Goal: Task Accomplishment & Management: Complete application form

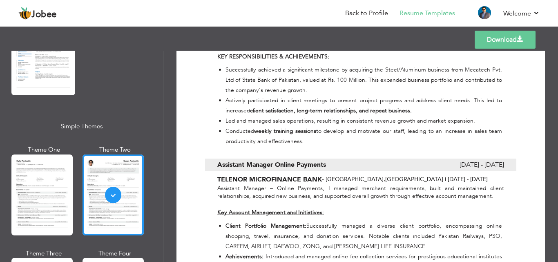
scroll to position [654, 0]
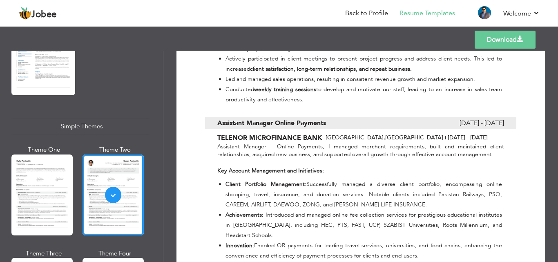
click at [498, 36] on link "Download" at bounding box center [505, 40] width 61 height 18
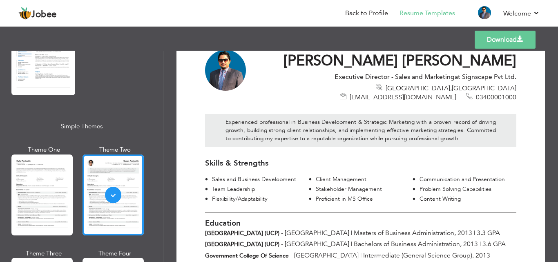
scroll to position [0, 0]
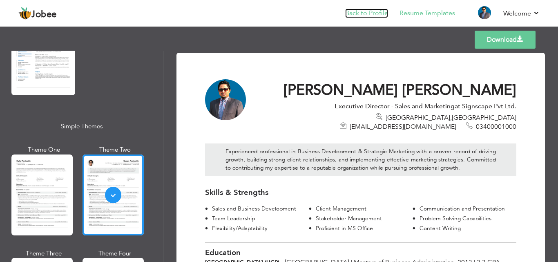
click at [363, 11] on link "Back to Profile" at bounding box center [366, 13] width 43 height 9
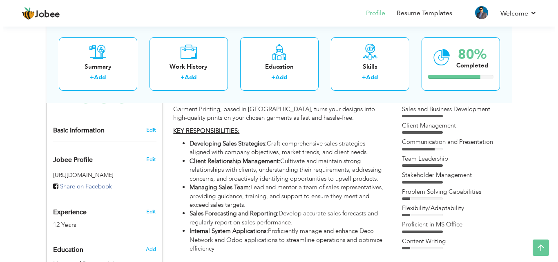
scroll to position [245, 0]
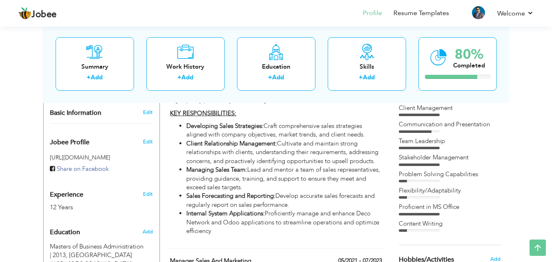
click at [358, 193] on li "Sales Forecasting and Reporting: Develop accurate sales forecasts and regularly…" at bounding box center [283, 201] width 195 height 18
type input "Manager Sales and Planning"
type input "GARMENT PRINTING - [GEOGRAPHIC_DATA]"
type input "08/2023"
type input "06/2024"
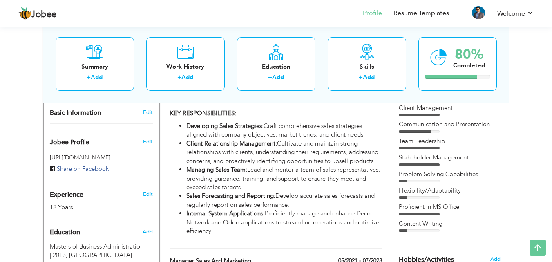
type input "[GEOGRAPHIC_DATA]"
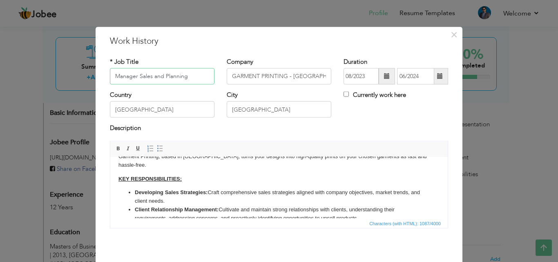
scroll to position [41, 0]
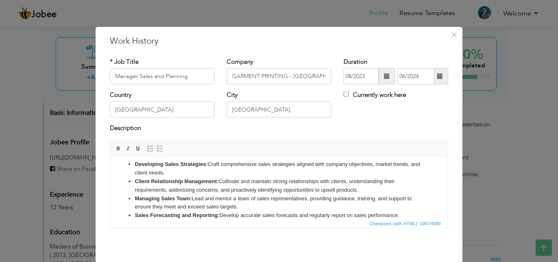
click at [181, 164] on strong "Developing Sales Strategies:" at bounding box center [171, 164] width 73 height 6
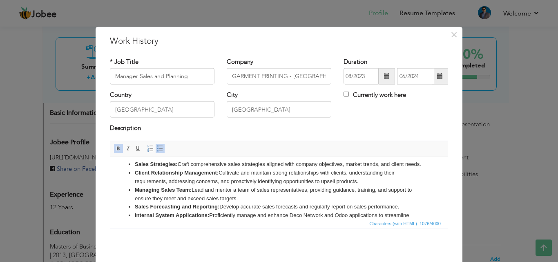
click at [172, 209] on strong "Sales Forecasting and Reporting:" at bounding box center [177, 206] width 85 height 6
click at [150, 209] on strong "Sales Forecasting and Reporting:" at bounding box center [177, 206] width 85 height 6
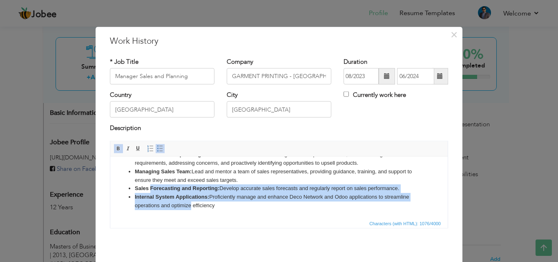
drag, startPoint x: 150, startPoint y: 214, endPoint x: 187, endPoint y: 207, distance: 37.8
click at [187, 209] on ul "Sales Strategies: Craft comprehensive sales strategies aligned with company obj…" at bounding box center [278, 175] width 321 height 68
click at [185, 185] on strong "Sales Forecasting and Reporting:" at bounding box center [177, 188] width 85 height 6
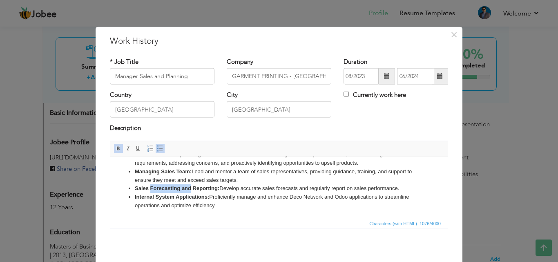
drag, startPoint x: 191, startPoint y: 187, endPoint x: 150, endPoint y: 190, distance: 40.5
click at [150, 190] on strong "Sales Forecasting and Reporting:" at bounding box center [177, 188] width 85 height 6
copy strong "Forecasting and"
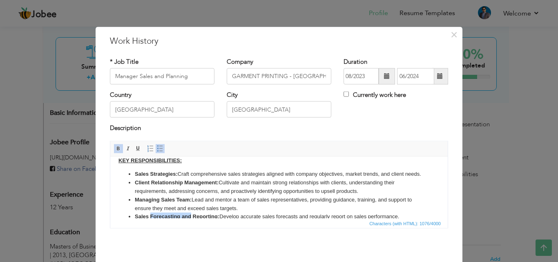
scroll to position [27, 0]
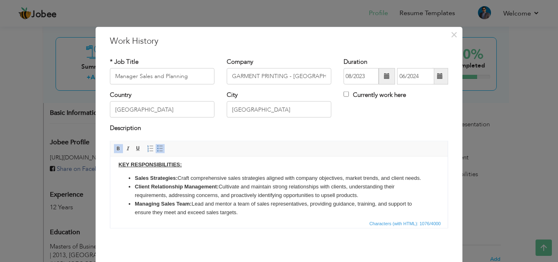
click at [150, 177] on strong "Sales Strategies:" at bounding box center [156, 177] width 43 height 6
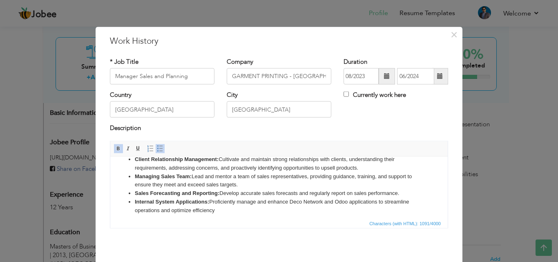
scroll to position [68, 0]
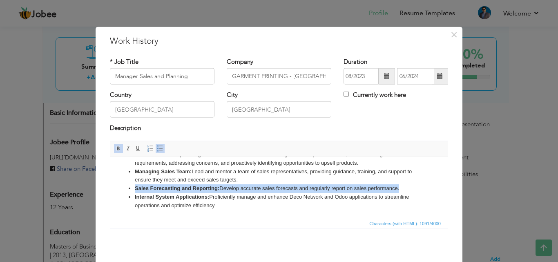
drag, startPoint x: 402, startPoint y: 187, endPoint x: 118, endPoint y: 185, distance: 283.1
click at [118, 185] on ul "Sales Forecasting and Strategies: Craft comprehensive sales strategies aligned …" at bounding box center [278, 171] width 321 height 76
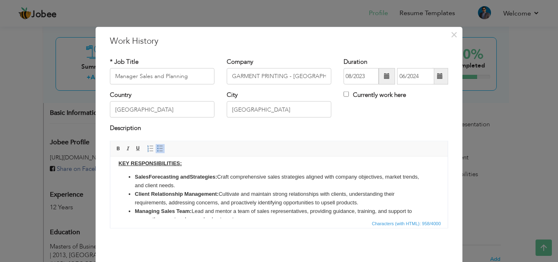
scroll to position [18, 0]
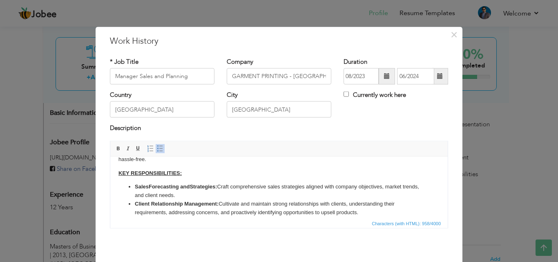
click at [209, 196] on li "Sales Forecasting and Strategies: Craft comprehensive sales strategies aligned …" at bounding box center [279, 190] width 288 height 17
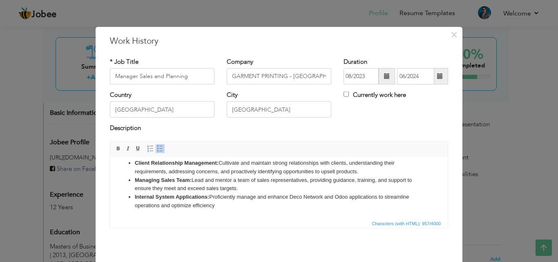
click at [269, 187] on li "Managing Sales Team: Lead and mentor a team of sales representatives, providing…" at bounding box center [279, 184] width 288 height 17
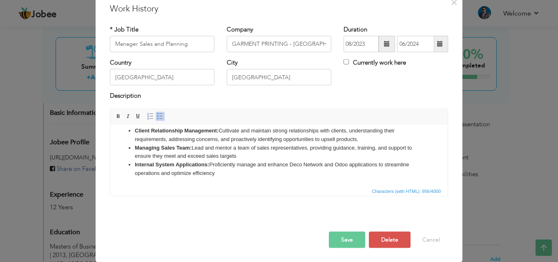
click at [330, 238] on button "Save" at bounding box center [347, 239] width 36 height 16
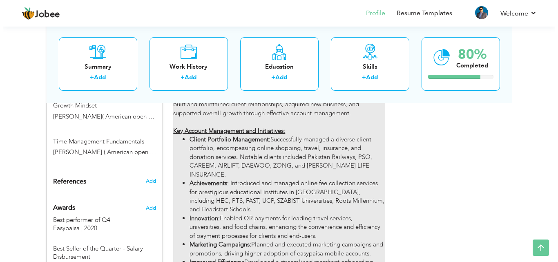
scroll to position [654, 0]
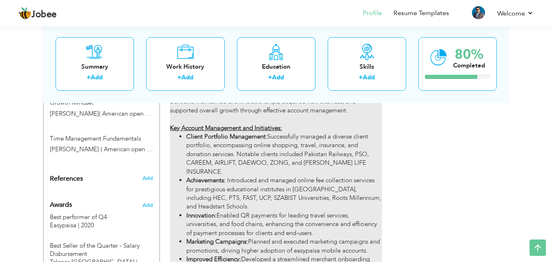
click at [240, 211] on li "Innovation: Enabled QR payments for leading travel services, universities, and …" at bounding box center [283, 224] width 195 height 26
type input "Assistant Manager Online Payments"
type input "TELENOR MICROFINANCE BANK"
type input "08/2019"
type input "04/2021"
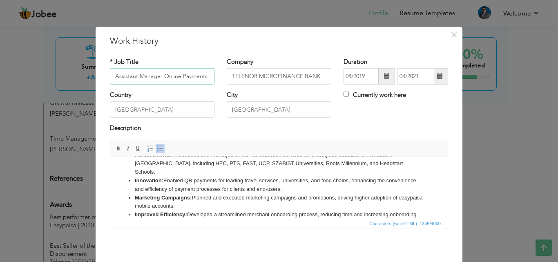
scroll to position [88, 0]
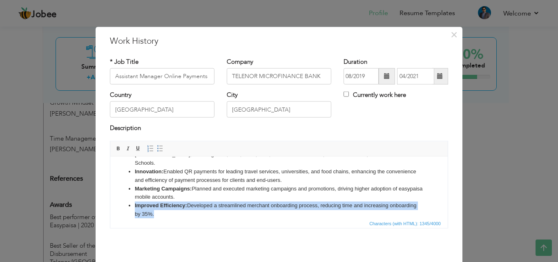
drag, startPoint x: 189, startPoint y: 203, endPoint x: 134, endPoint y: 201, distance: 54.8
click at [135, 201] on li "Improved Efficiency: Developed a streamlined merchant onboarding process, reduc…" at bounding box center [279, 209] width 288 height 17
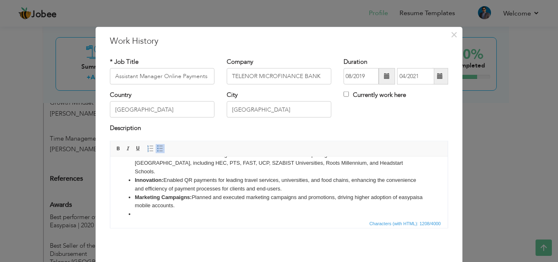
scroll to position [71, 0]
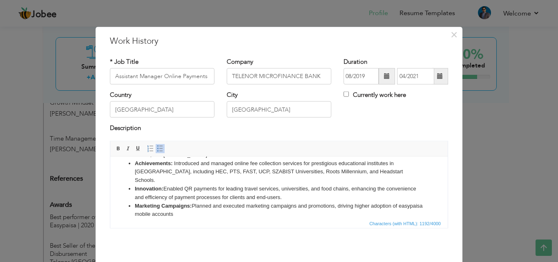
click at [324, 191] on li "Innovation: Enabled QR payments for leading travel services, universities, and …" at bounding box center [279, 192] width 288 height 17
click at [380, 174] on li "Achievements: Introduced and managed online fee collection services for prestig…" at bounding box center [279, 171] width 288 height 25
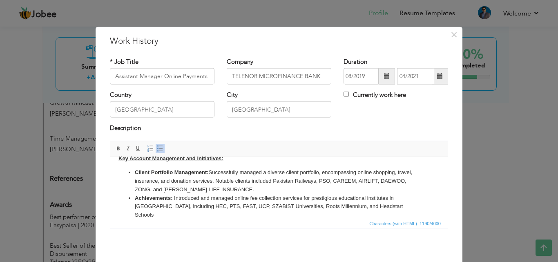
scroll to position [41, 0]
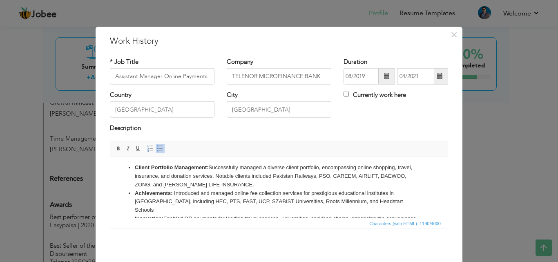
click at [259, 185] on li "Client Portfolio Management: Successfully managed a diverse client portfolio, e…" at bounding box center [279, 175] width 288 height 25
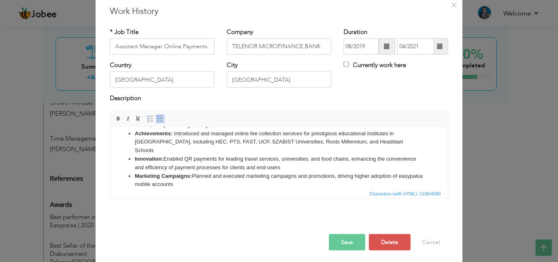
scroll to position [32, 0]
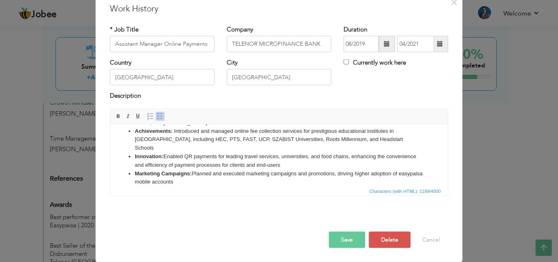
click at [329, 243] on button "Save" at bounding box center [347, 239] width 36 height 16
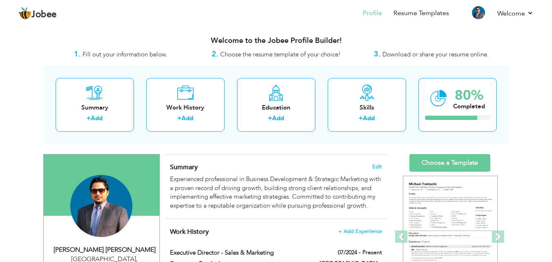
scroll to position [41, 0]
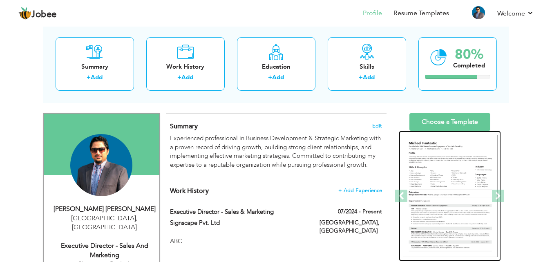
click at [457, 176] on img at bounding box center [450, 196] width 95 height 123
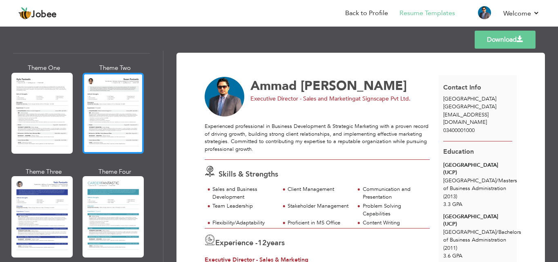
scroll to position [1413, 0]
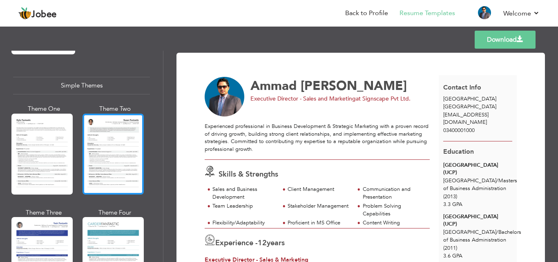
click at [118, 125] on div at bounding box center [113, 154] width 61 height 81
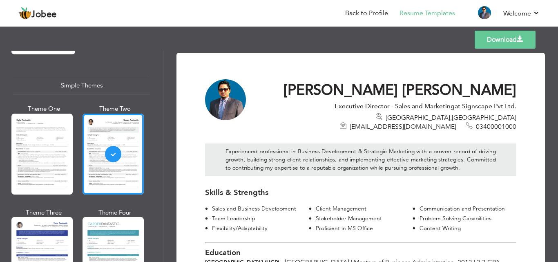
click at [500, 41] on link "Download" at bounding box center [505, 40] width 61 height 18
click at [368, 15] on link "Back to Profile" at bounding box center [366, 13] width 43 height 9
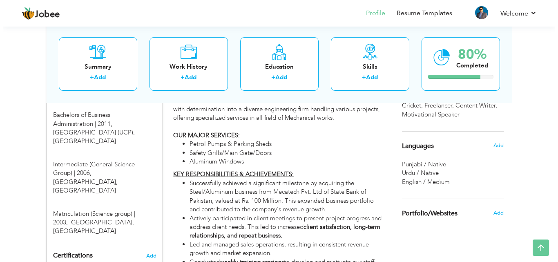
scroll to position [408, 0]
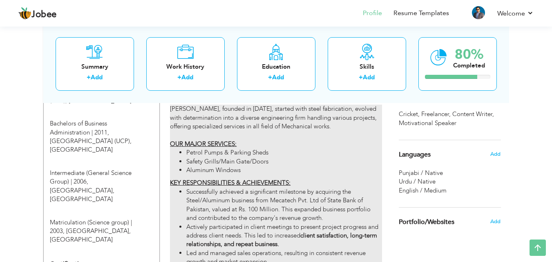
click at [258, 157] on li "Safety Grills/Main Gate/Doors" at bounding box center [283, 161] width 195 height 9
type input "Manager Sales and Marketing"
type input "[PERSON_NAME] - Govt. & Pvt Mechanical Contractors"
type input "05/2021"
type input "07/2023"
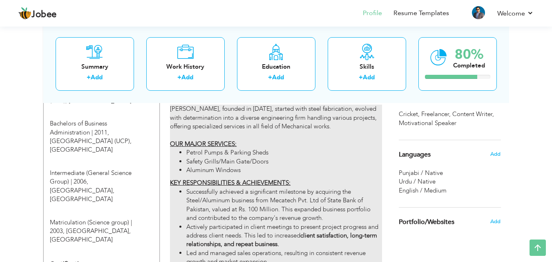
type input "[GEOGRAPHIC_DATA]"
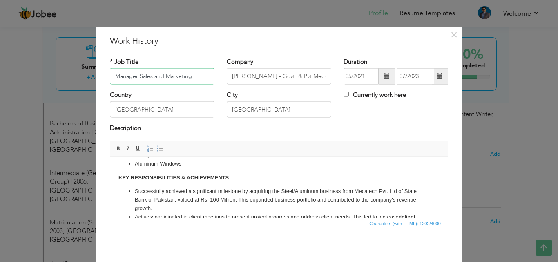
scroll to position [82, 0]
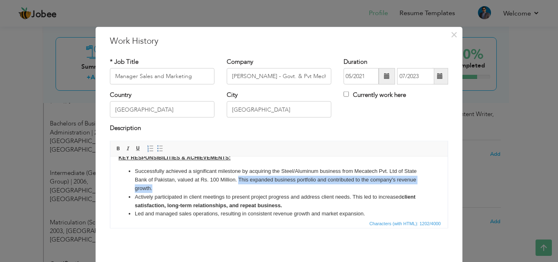
drag, startPoint x: 238, startPoint y: 176, endPoint x: 245, endPoint y: 185, distance: 11.8
click at [245, 185] on li "Successfully achieved a significant milestone by acquiring the Steel/Aluminum b…" at bounding box center [279, 179] width 288 height 25
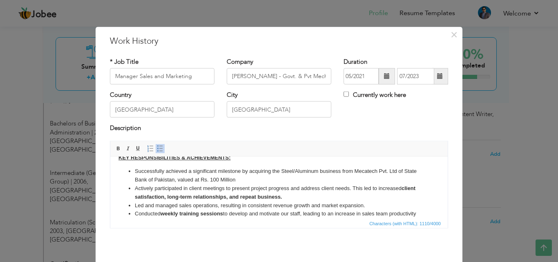
click at [299, 195] on li "Actively participated in client meetings to present project progress and addres…" at bounding box center [279, 192] width 288 height 17
click at [373, 207] on li "Led and managed sales operations, resulting in consistent revenue growth and ma…" at bounding box center [279, 205] width 288 height 9
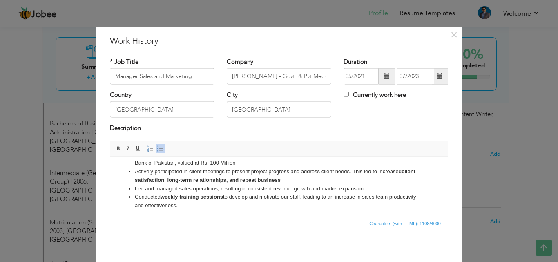
scroll to position [32, 0]
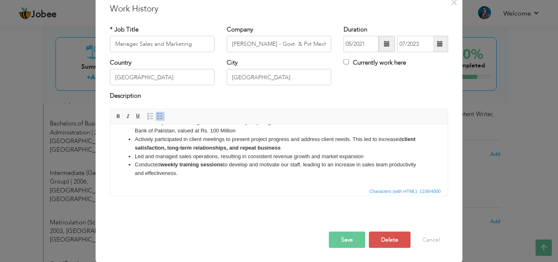
click at [269, 172] on li "Conducted weekly training sessions to develop and motivate our staff, leading t…" at bounding box center [279, 168] width 288 height 17
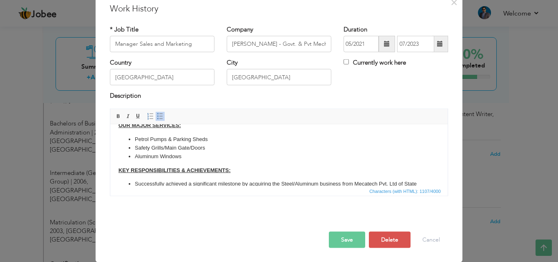
scroll to position [0, 0]
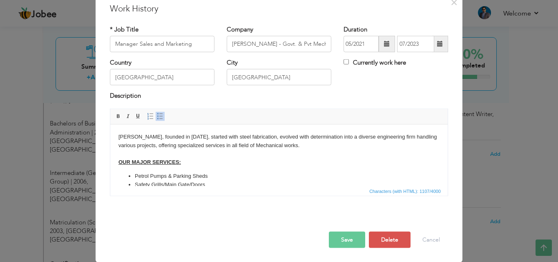
click at [318, 149] on body "Mushtaq Brothers, founded in 1971, started with steel fabrication, evolved with…" at bounding box center [278, 203] width 321 height 143
click at [269, 136] on body "Mushtaq Brothers, founded in 1971, started with steel fabrication, evolved with…" at bounding box center [278, 203] width 321 height 143
drag, startPoint x: 210, startPoint y: 175, endPoint x: 173, endPoint y: 172, distance: 37.7
click at [173, 172] on li "Petrol Pumps & Parking Sheds" at bounding box center [279, 176] width 288 height 9
copy li "Parking Sheds"
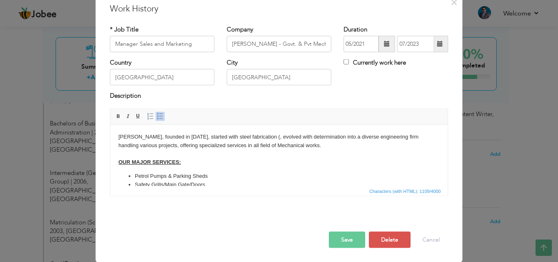
click at [271, 138] on body "Mushtaq Brothers, founded in 1971, started with steel fabrication (, evolved wi…" at bounding box center [278, 203] width 321 height 143
click at [245, 136] on body "Mushtaq Brothers, founded in 1971, started with steel fabrication ( , evolved w…" at bounding box center [278, 203] width 321 height 143
click at [310, 144] on body "Mushtaq Brothers, founded in 1971, started with steel & aluminum fabrication ( …" at bounding box center [278, 203] width 321 height 143
click at [303, 134] on body "Mushtaq Brothers, founded in 1971, started with steel & aluminum fabrication ( …" at bounding box center [278, 203] width 321 height 143
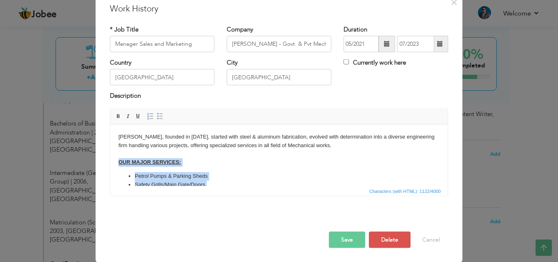
drag, startPoint x: 186, startPoint y: 154, endPoint x: 119, endPoint y: 163, distance: 67.2
click at [119, 163] on body "Mushtaq Brothers, founded in 1971, started with steel & aluminum fabrication , …" at bounding box center [278, 203] width 321 height 143
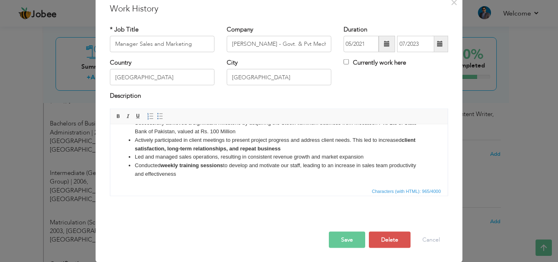
scroll to position [54, 0]
click at [349, 238] on button "Save" at bounding box center [347, 239] width 36 height 16
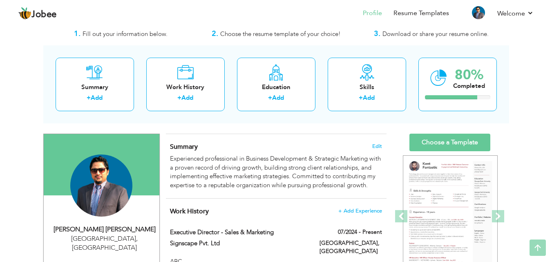
scroll to position [0, 0]
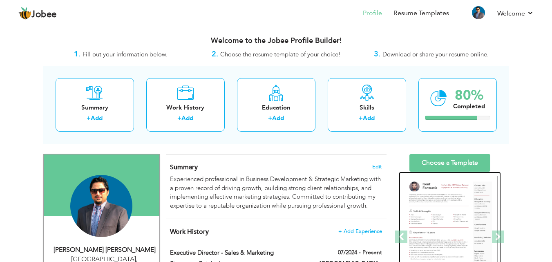
click at [461, 205] on img at bounding box center [450, 237] width 95 height 123
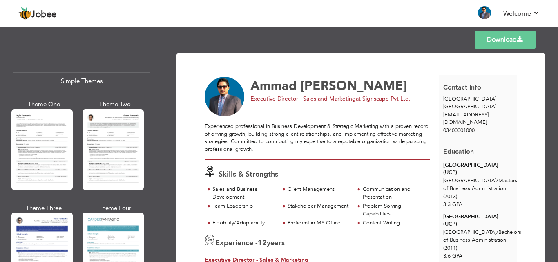
scroll to position [1413, 0]
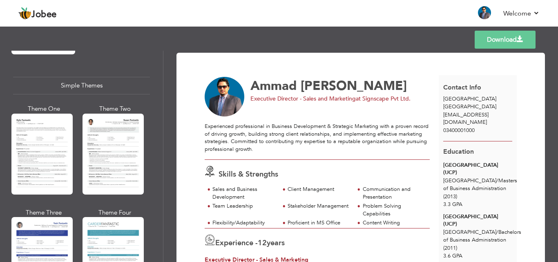
click at [104, 121] on div at bounding box center [113, 154] width 61 height 81
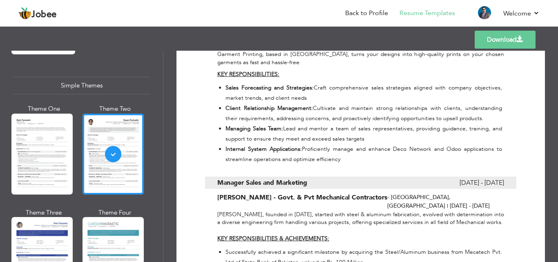
scroll to position [327, 0]
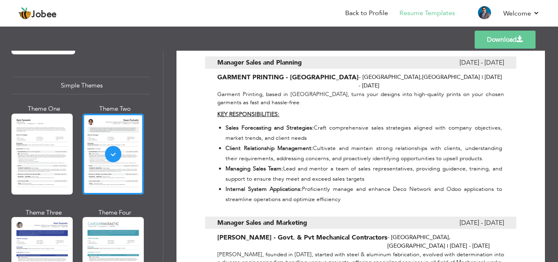
click at [505, 35] on link "Download" at bounding box center [505, 40] width 61 height 18
click at [553, 52] on div "Download [PERSON_NAME] [PERSON_NAME] Executive Director - Sales and Marketing a…" at bounding box center [360, 156] width 395 height 211
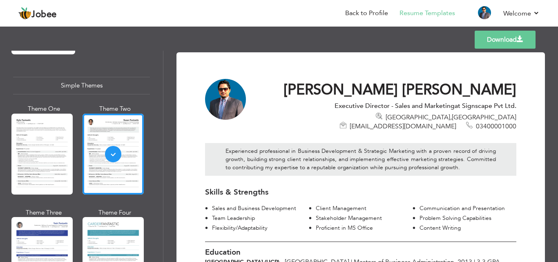
scroll to position [0, 0]
